Goal: Information Seeking & Learning: Learn about a topic

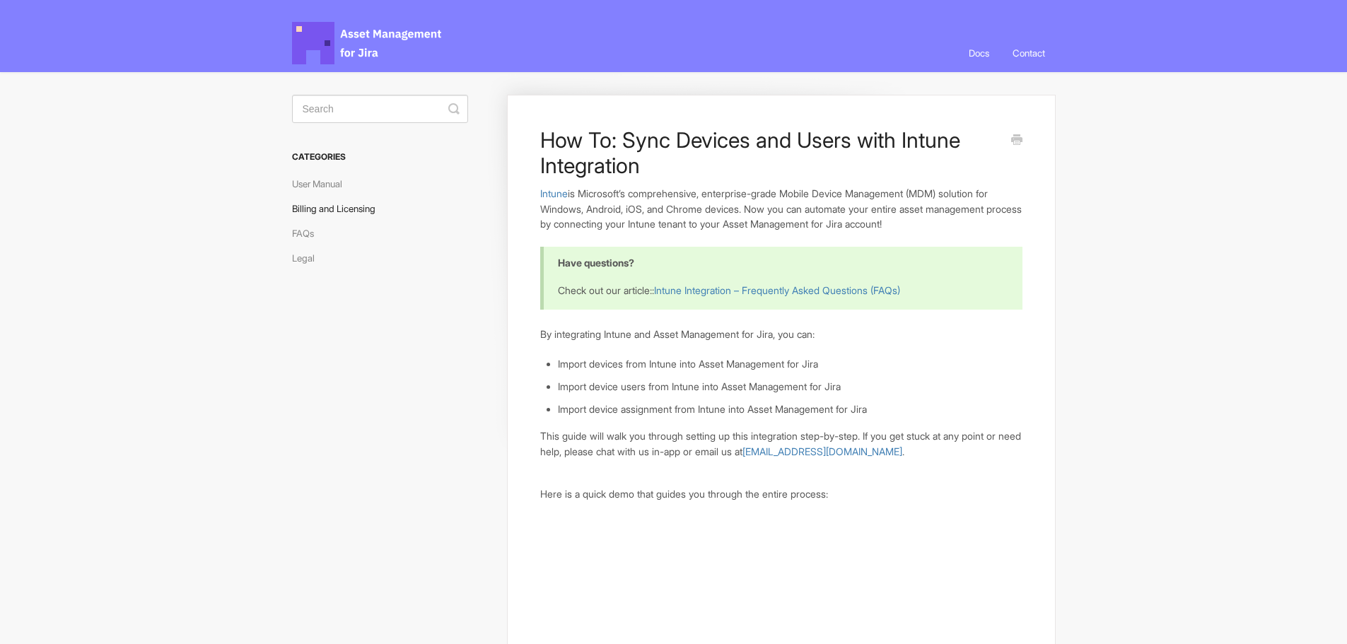
click at [322, 209] on link "Billing and Licensing" at bounding box center [339, 208] width 94 height 23
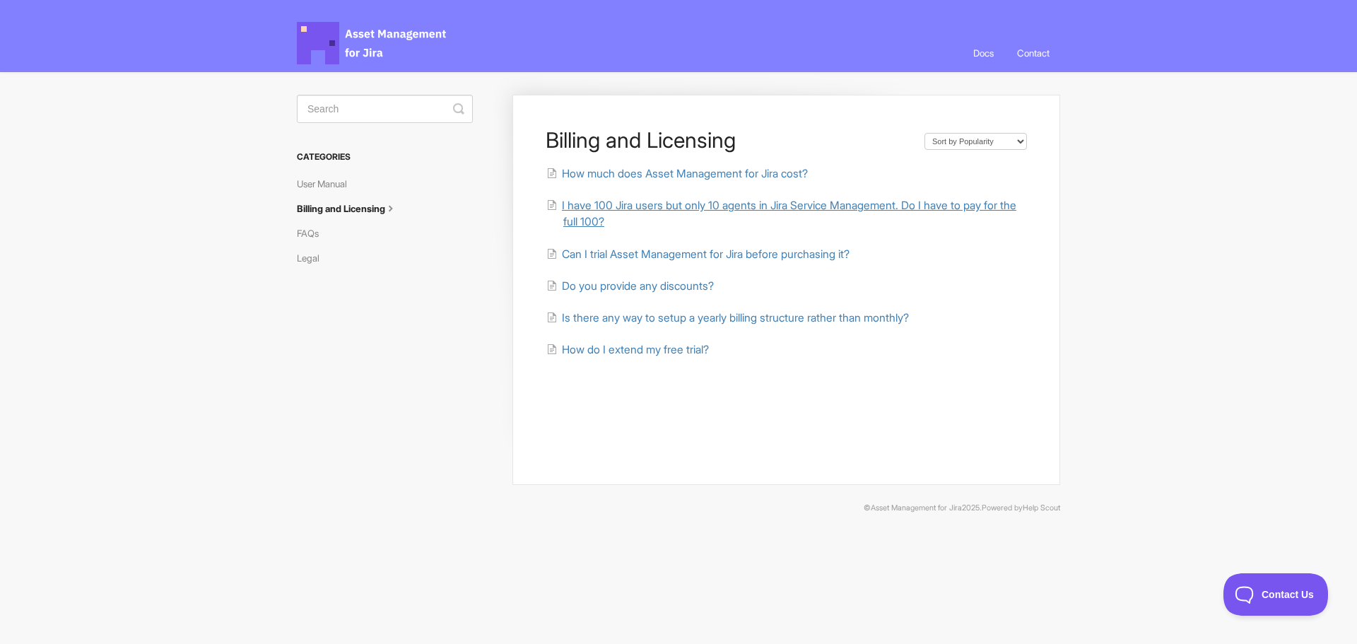
click at [623, 208] on span "I have 100 Jira users but only 10 agents in Jira Service Management. Do I have …" at bounding box center [789, 214] width 455 height 30
click at [296, 236] on section "Billing and Licensing Sort by Default Sort A-Z Sort by Popularity Sort by Last …" at bounding box center [679, 304] width 792 height 465
click at [302, 235] on link "FAQs" at bounding box center [313, 233] width 33 height 23
click at [351, 185] on link "User Manual" at bounding box center [327, 183] width 61 height 23
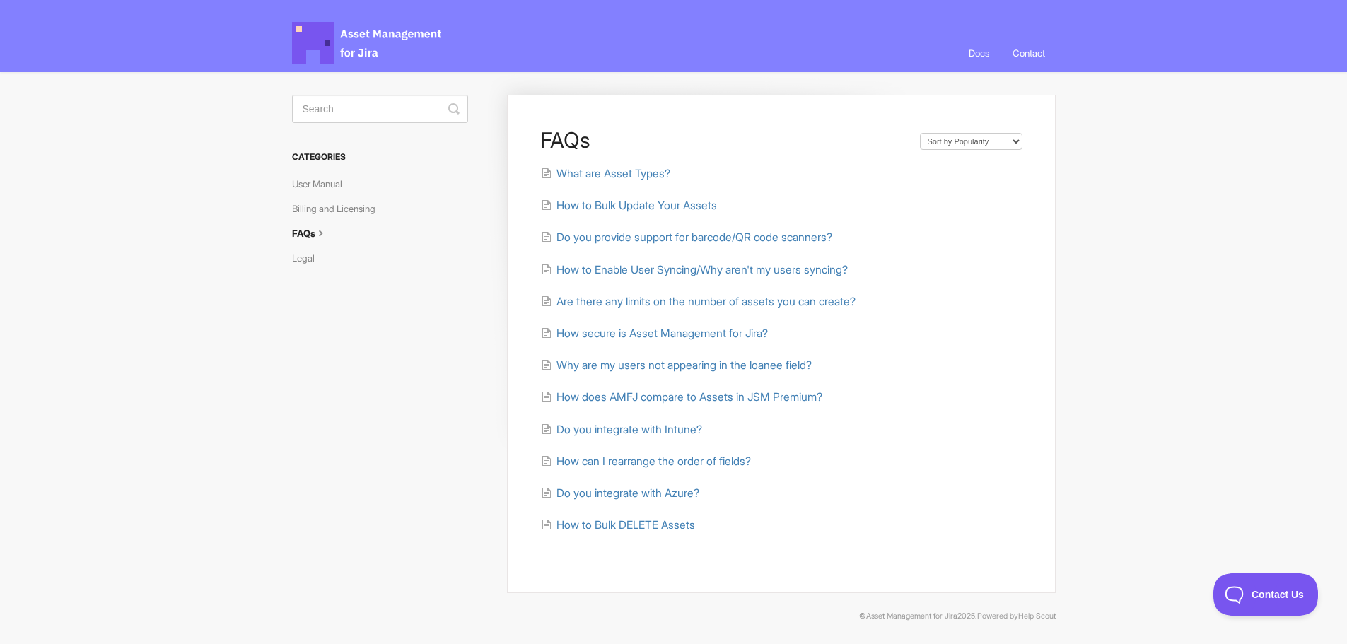
click at [640, 498] on span "Do you integrate with Azure?" at bounding box center [627, 492] width 143 height 13
click at [737, 367] on span "Why are my users not appearing in the loanee field?" at bounding box center [683, 364] width 255 height 13
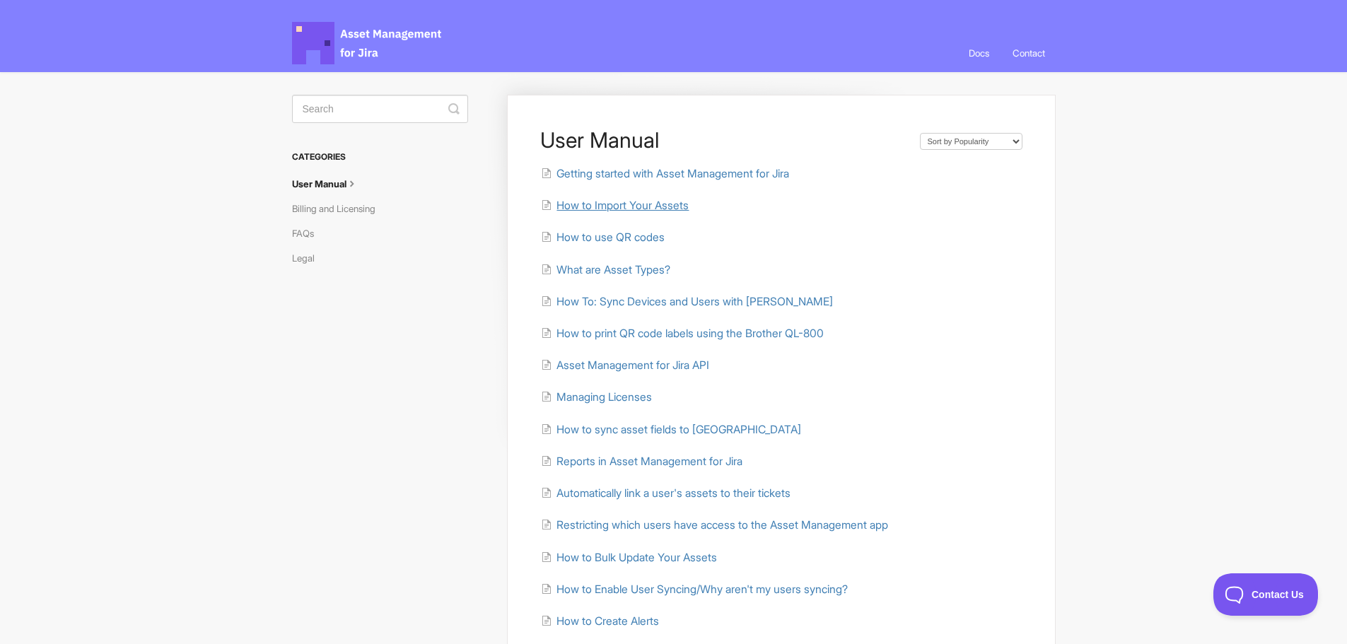
scroll to position [212, 0]
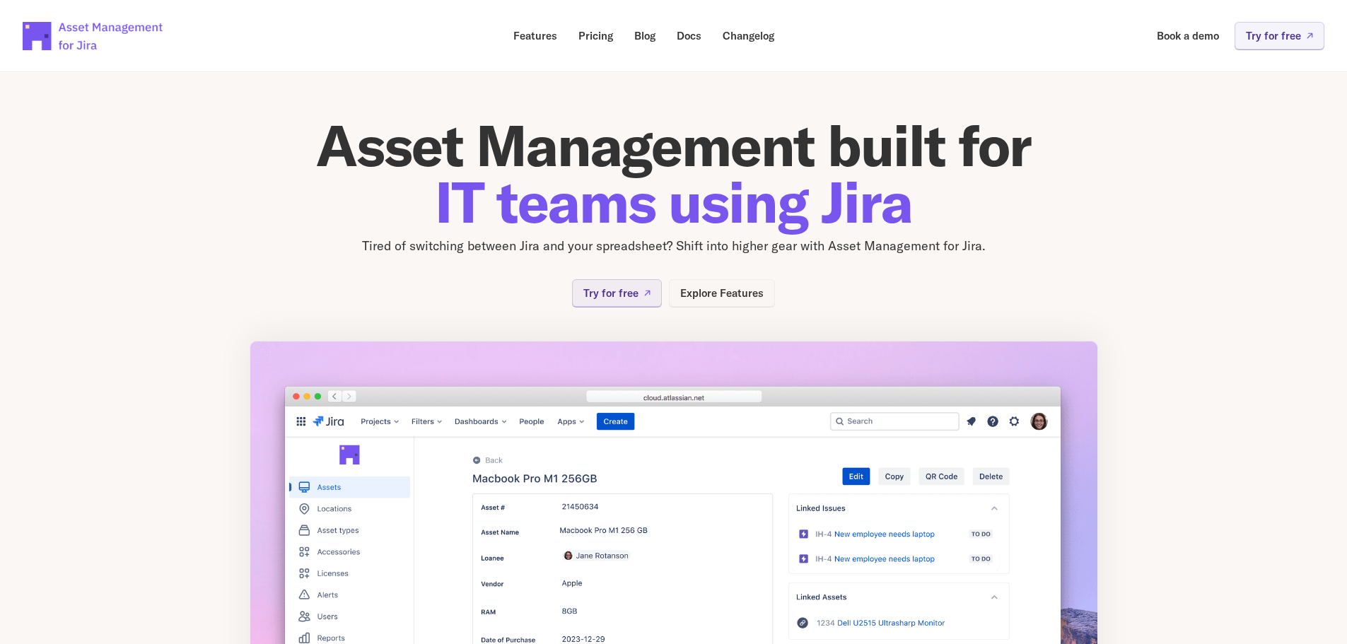
click at [737, 291] on p "Explore Features" at bounding box center [721, 293] width 83 height 11
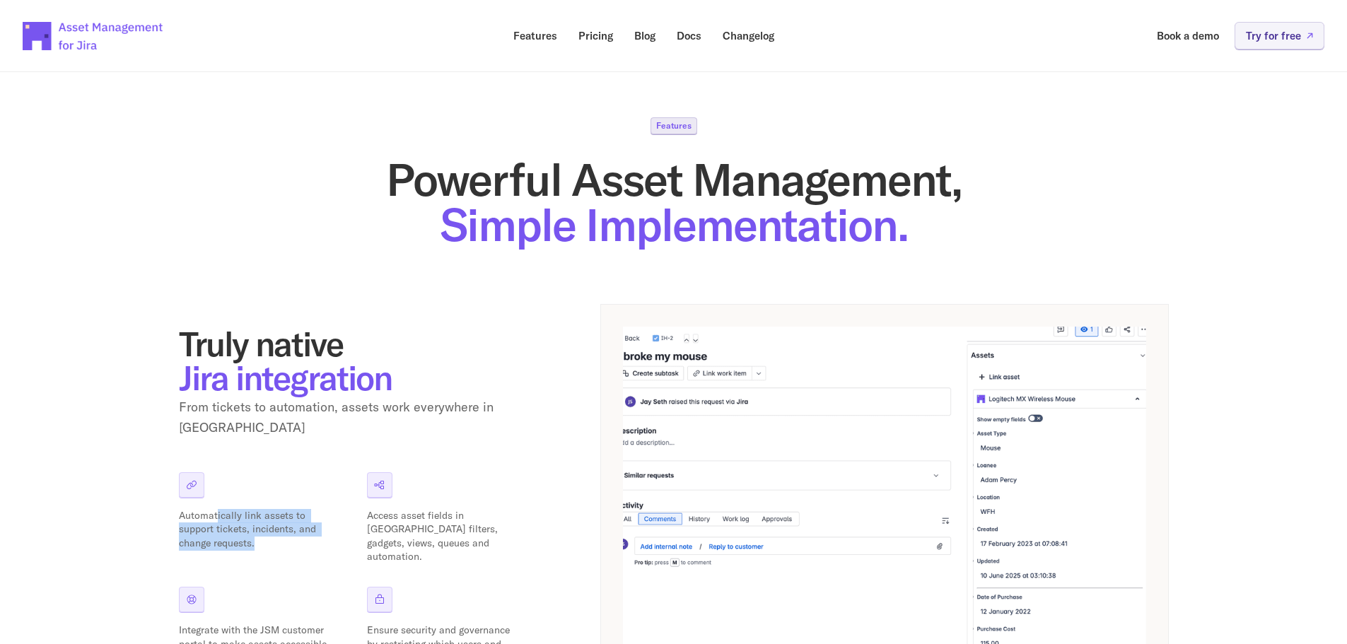
drag, startPoint x: 215, startPoint y: 507, endPoint x: 254, endPoint y: 528, distance: 44.3
click at [254, 528] on p "Automatically link assets to support tickets, incidents, and change requests." at bounding box center [253, 530] width 148 height 42
click at [647, 41] on p "Blog" at bounding box center [644, 35] width 21 height 11
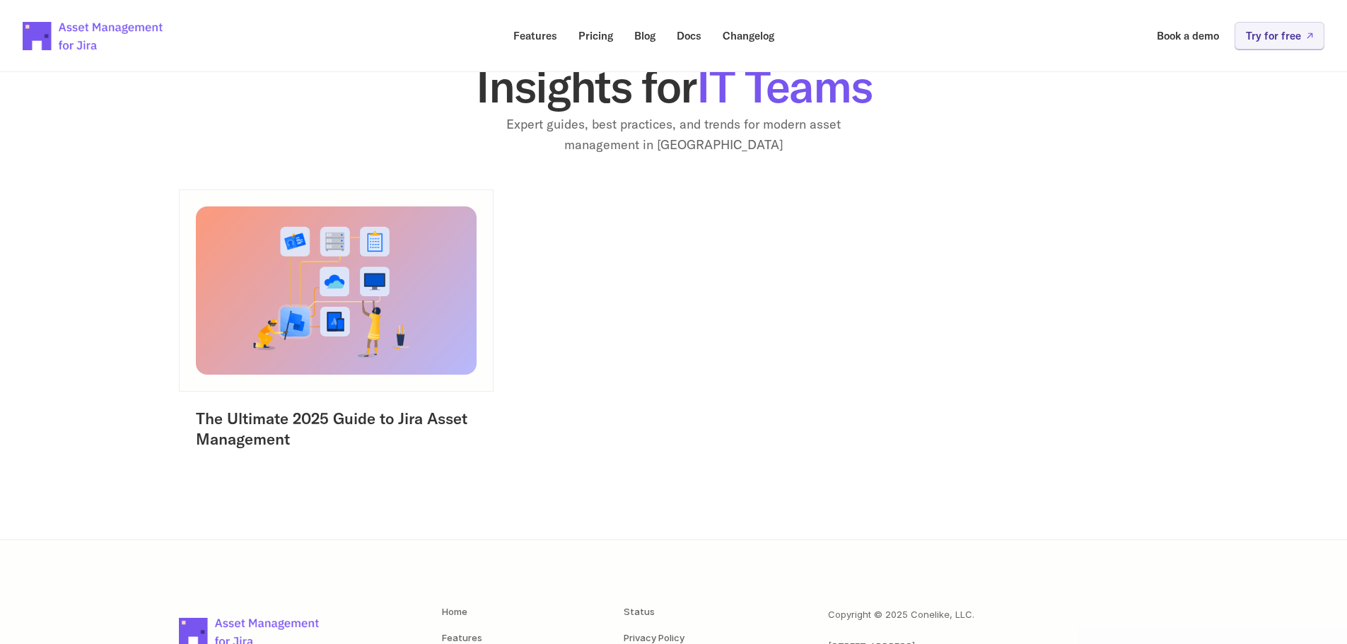
scroll to position [230, 0]
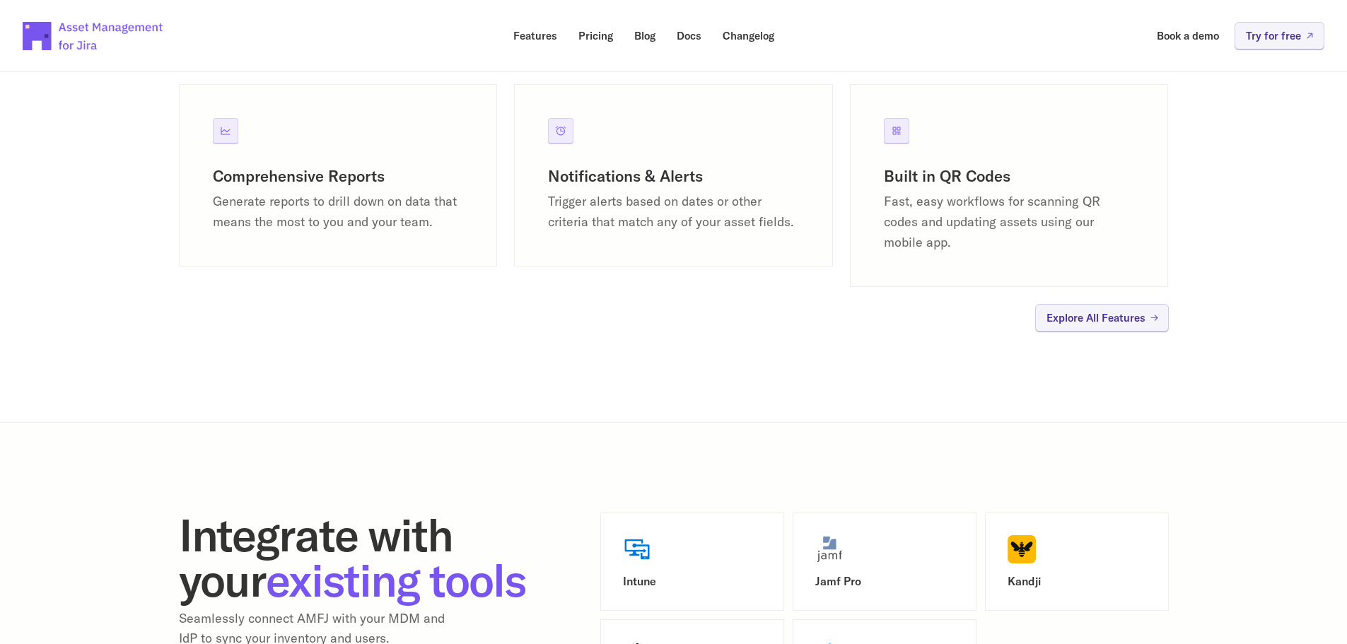
scroll to position [1273, 0]
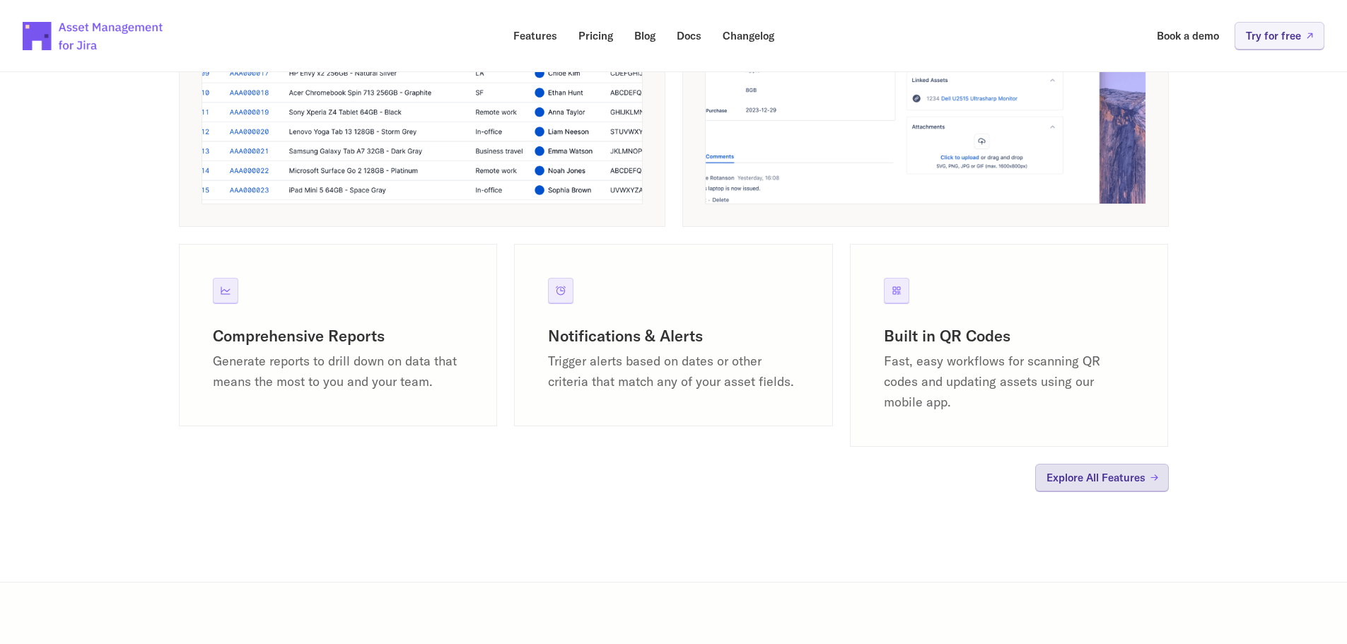
click at [1087, 490] on link "Explore All Features" at bounding box center [1102, 478] width 134 height 28
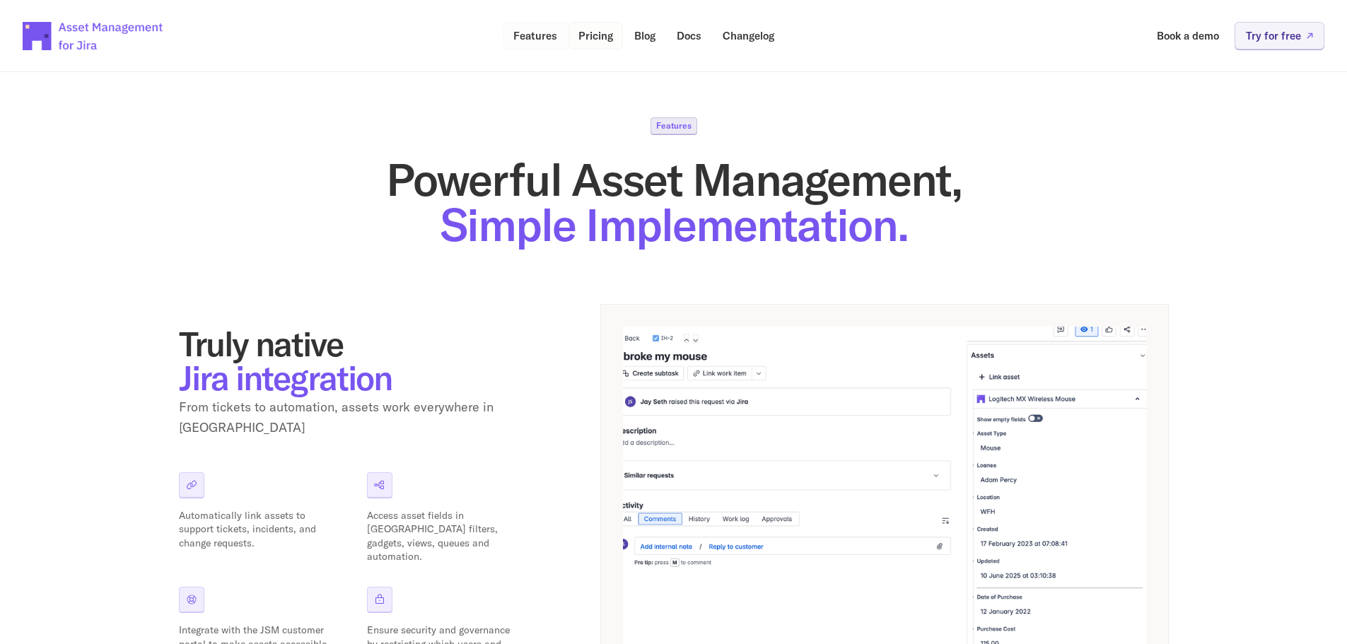
click at [547, 35] on p "Features" at bounding box center [535, 35] width 44 height 11
click at [600, 43] on link "Pricing" at bounding box center [595, 36] width 54 height 28
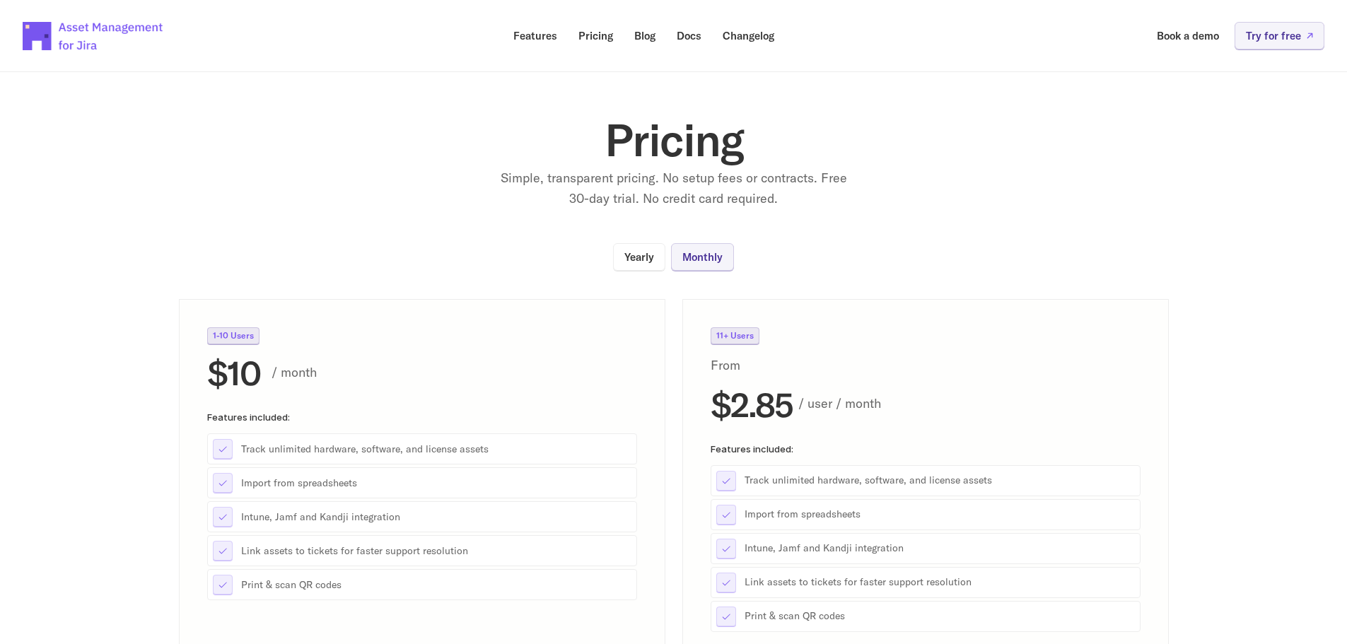
click at [648, 252] on p "Yearly" at bounding box center [639, 257] width 30 height 11
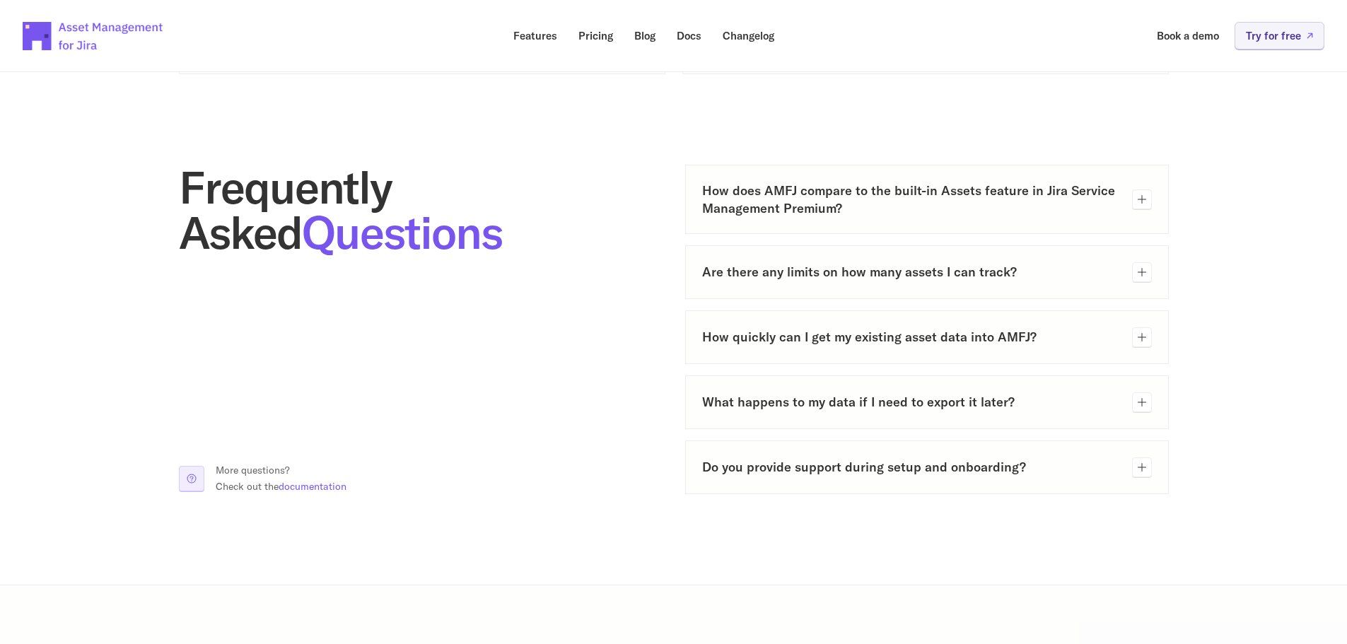
click at [841, 282] on div "Are there any limits on how many assets I can track?" at bounding box center [927, 272] width 450 height 20
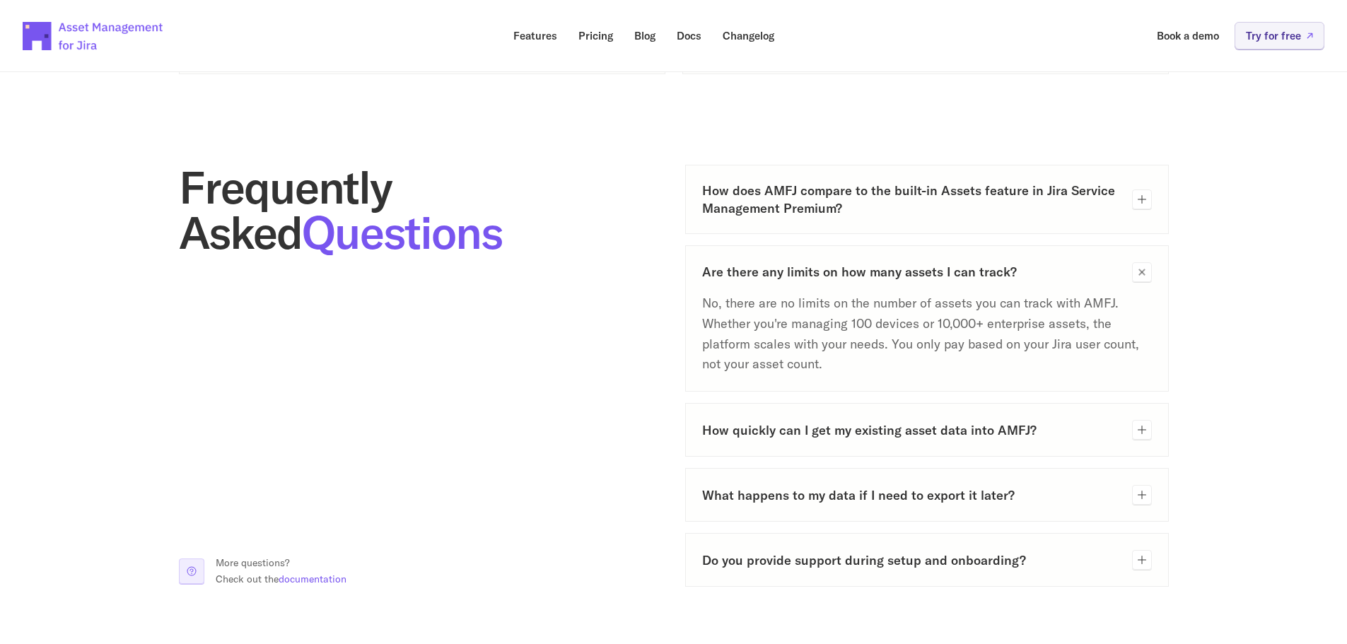
click at [831, 206] on h3 "How does AMFJ compare to the built-in Assets feature in Jira Service Management…" at bounding box center [911, 199] width 419 height 35
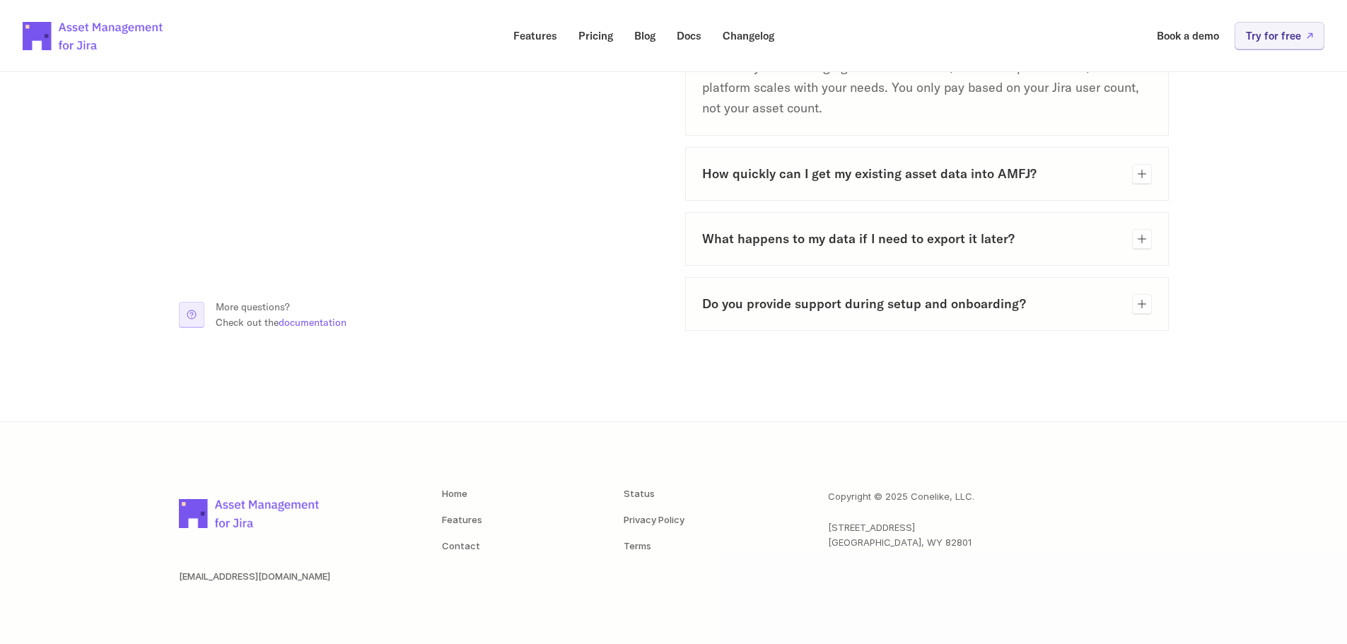
scroll to position [1086, 0]
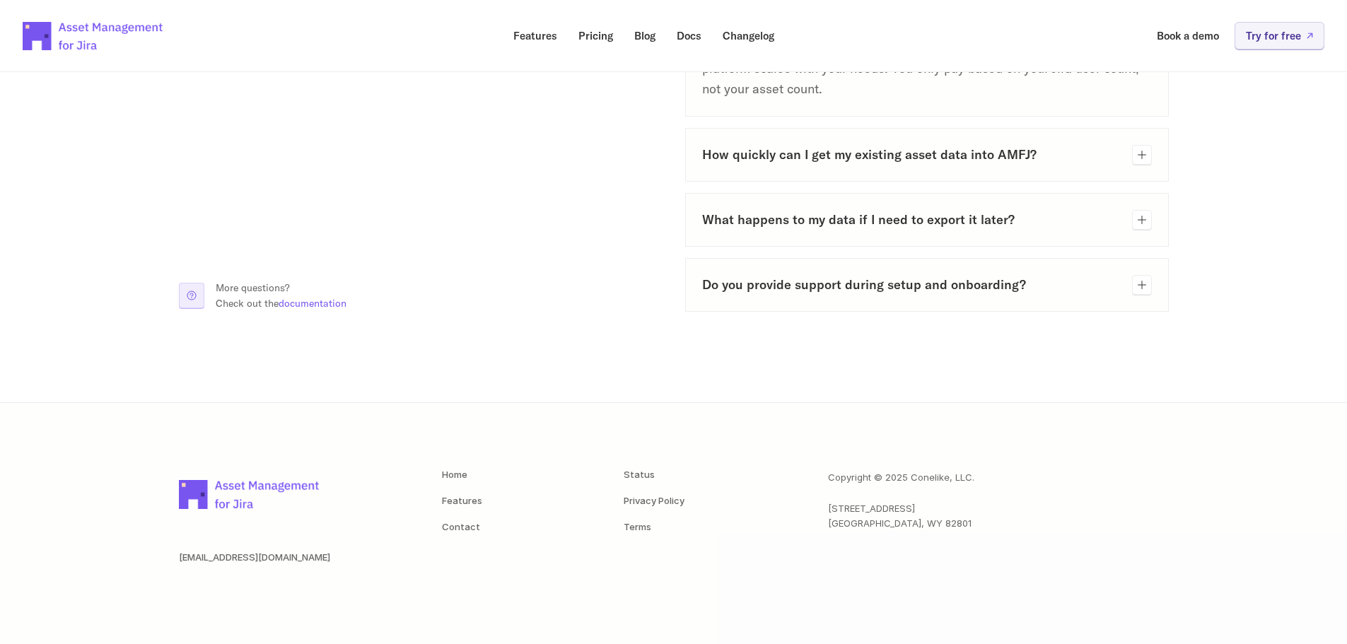
click at [989, 277] on h3 "Do you provide support during setup and onboarding?" at bounding box center [911, 285] width 419 height 18
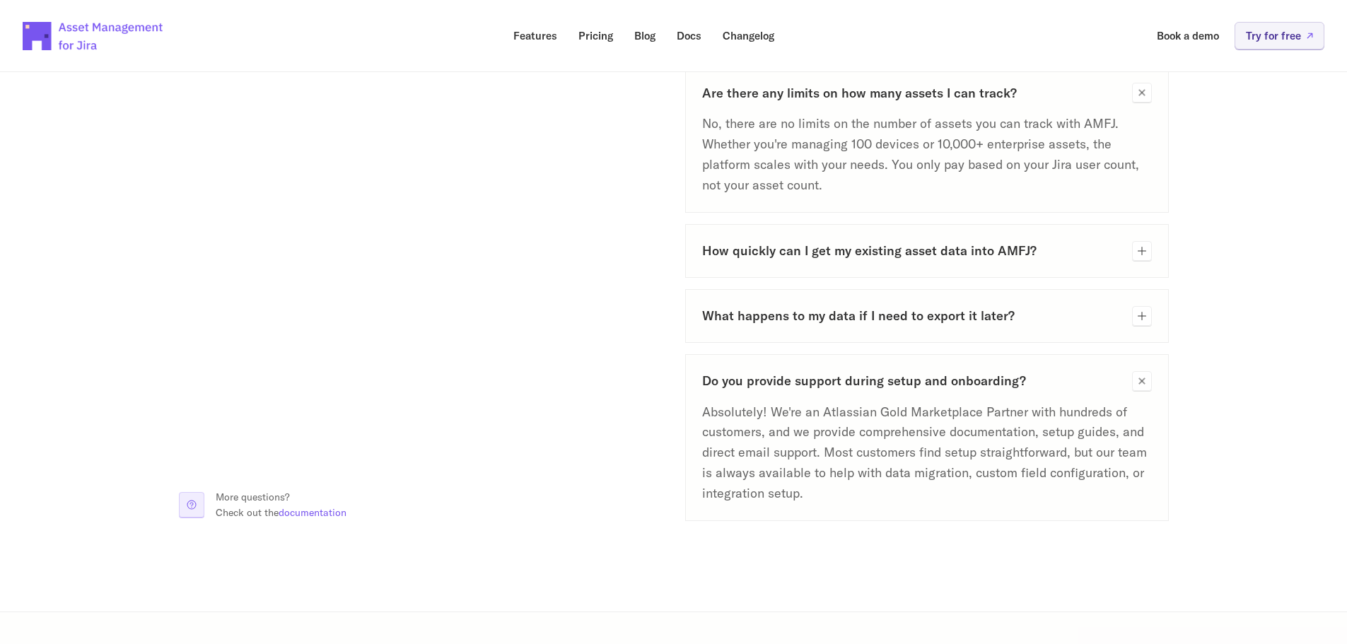
scroll to position [987, 0]
click at [979, 259] on h3 "How quickly can I get my existing asset data into AMFJ?" at bounding box center [911, 254] width 419 height 18
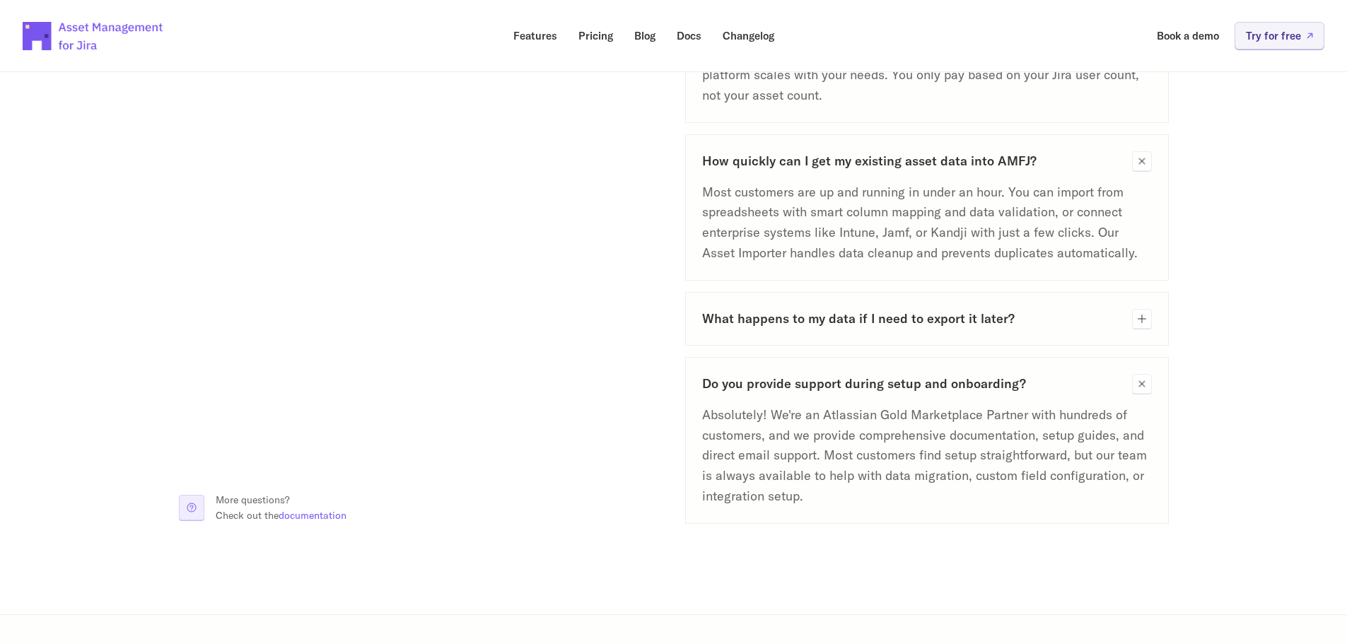
click at [954, 319] on h3 "What happens to my data if I need to export it later?" at bounding box center [911, 319] width 419 height 18
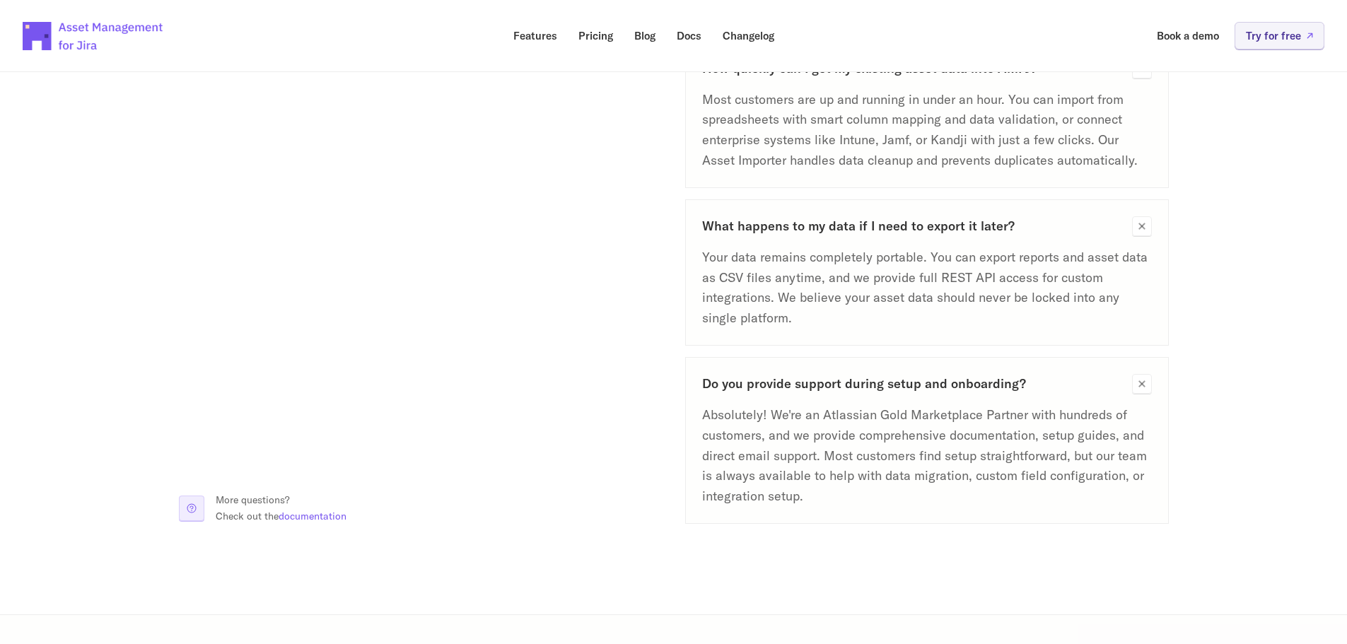
drag, startPoint x: 447, startPoint y: 342, endPoint x: 856, endPoint y: 358, distance: 408.9
click at [447, 341] on div "Frequently Asked Questions More questions? Check out the documentation" at bounding box center [421, 76] width 484 height 895
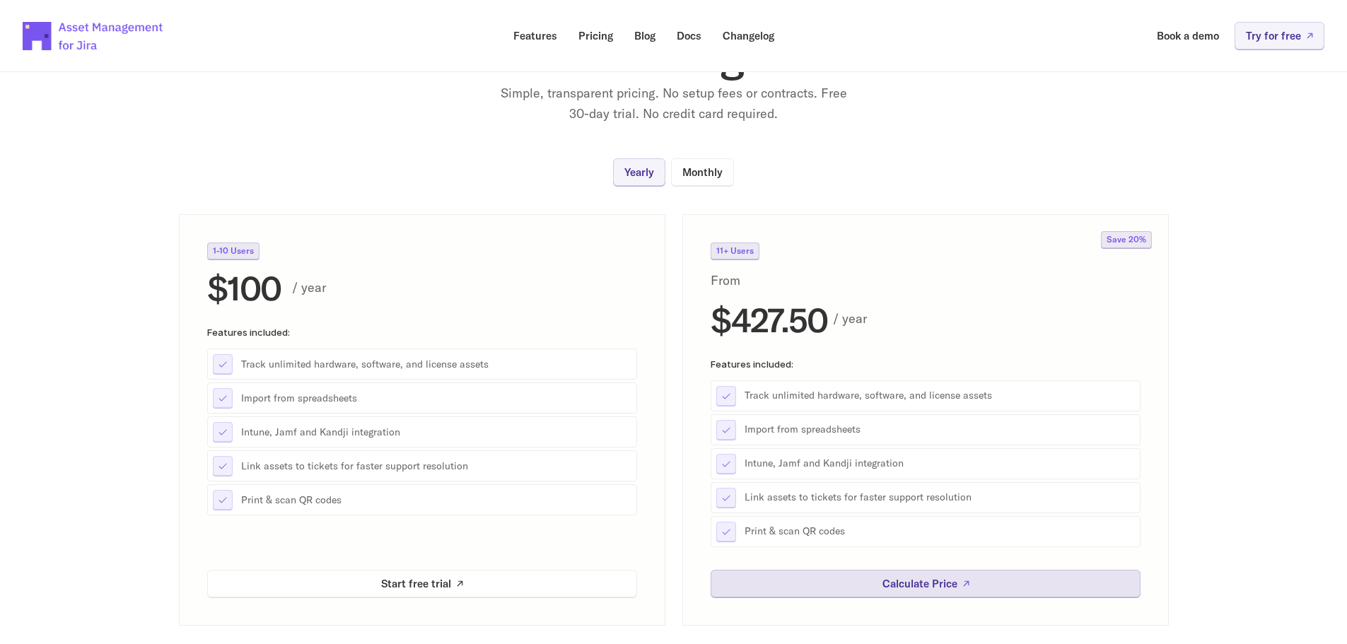
scroll to position [0, 0]
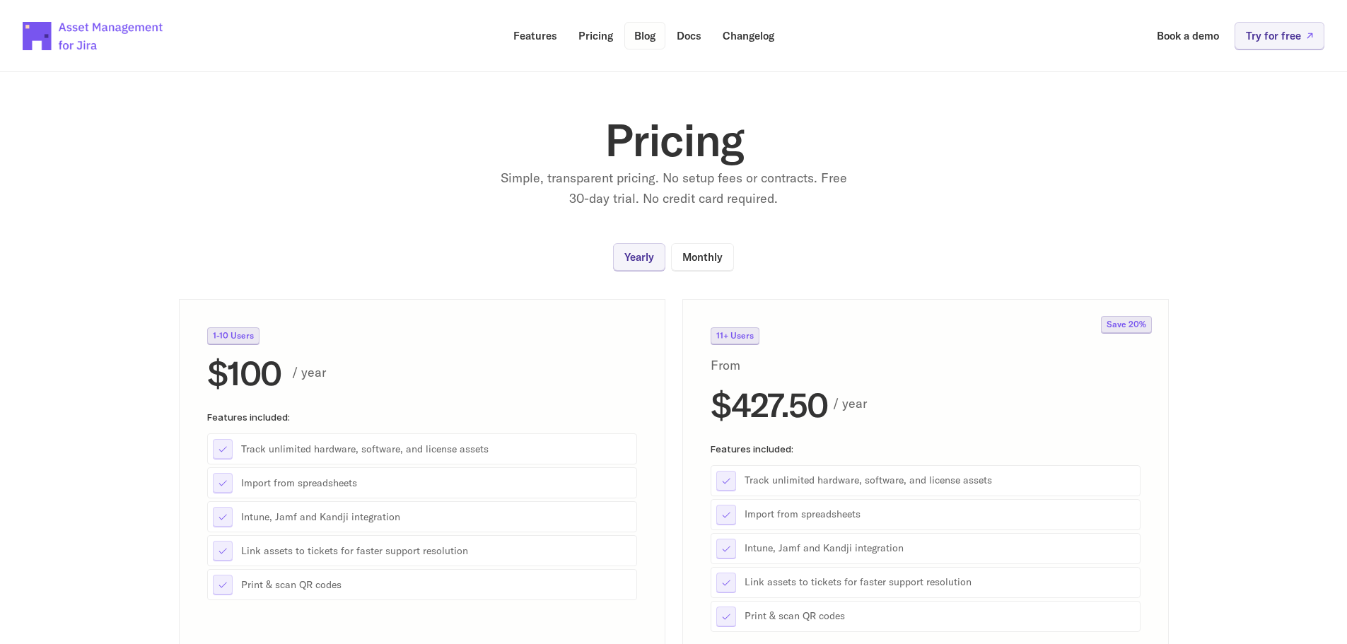
click at [650, 30] on p "Blog" at bounding box center [644, 35] width 21 height 11
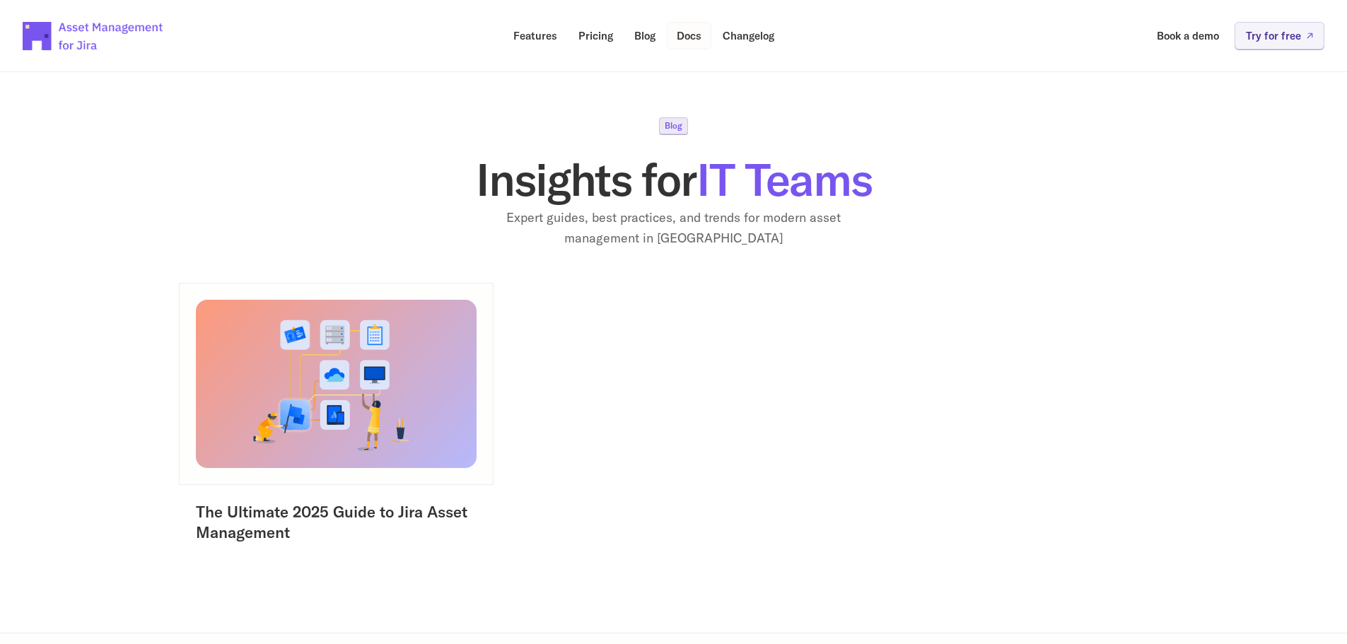
click at [691, 40] on p "Docs" at bounding box center [689, 35] width 25 height 11
